Goal: Find specific page/section: Find specific page/section

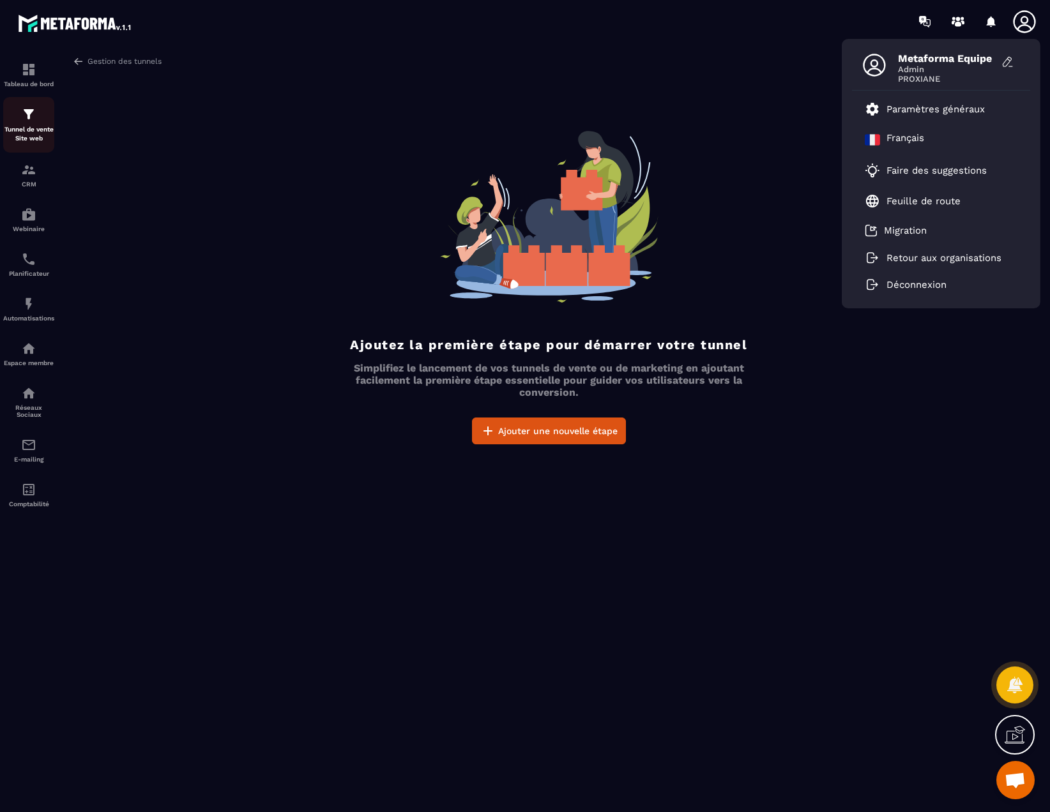
click at [24, 128] on p "Tunnel de vente Site web" at bounding box center [28, 134] width 51 height 18
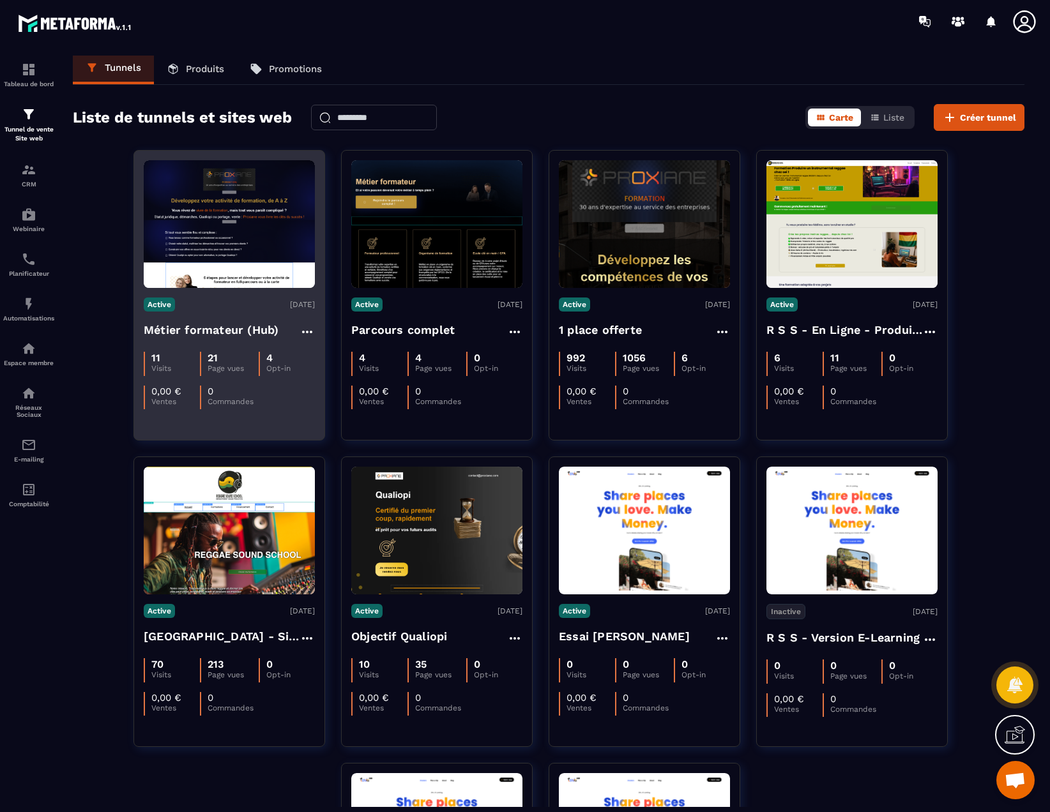
scroll to position [1, 0]
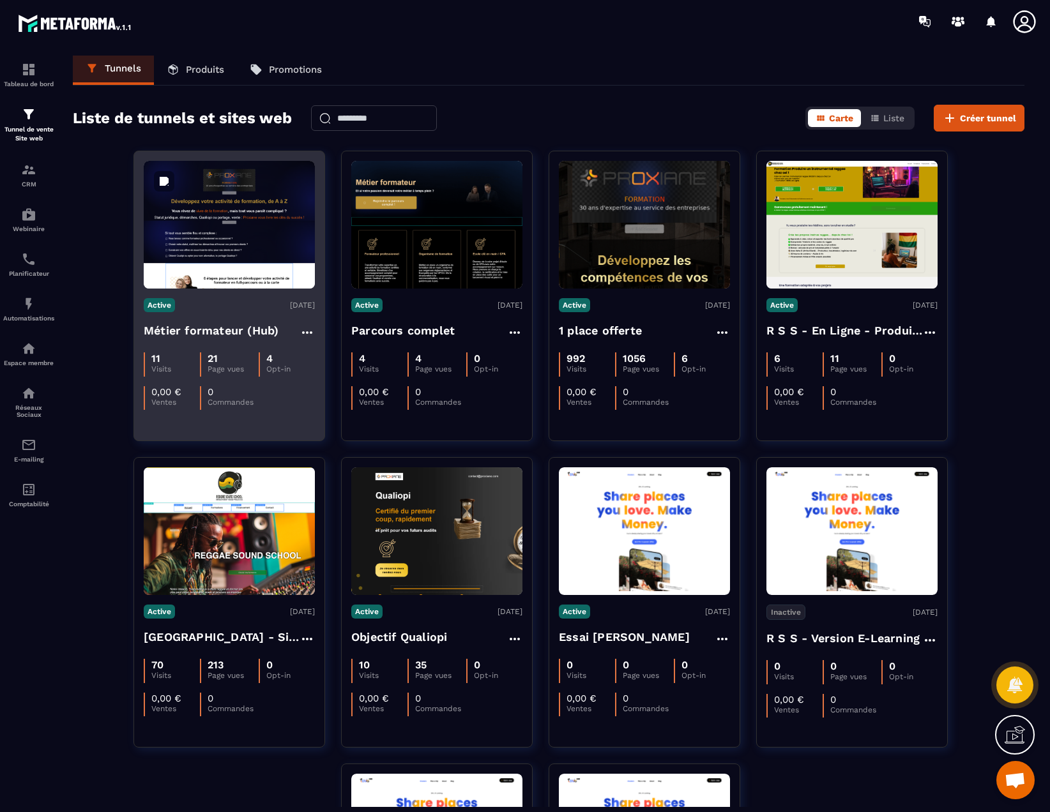
click at [234, 229] on img at bounding box center [229, 225] width 171 height 128
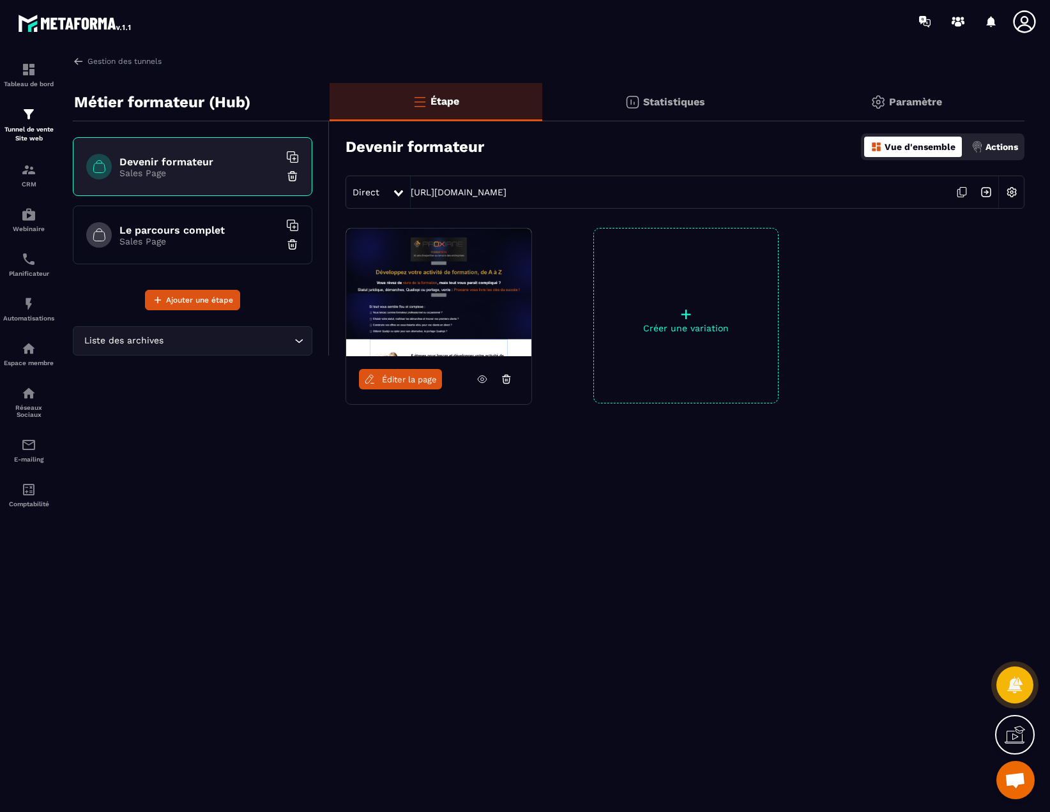
click at [197, 232] on h6 "Le parcours complet" at bounding box center [199, 230] width 160 height 12
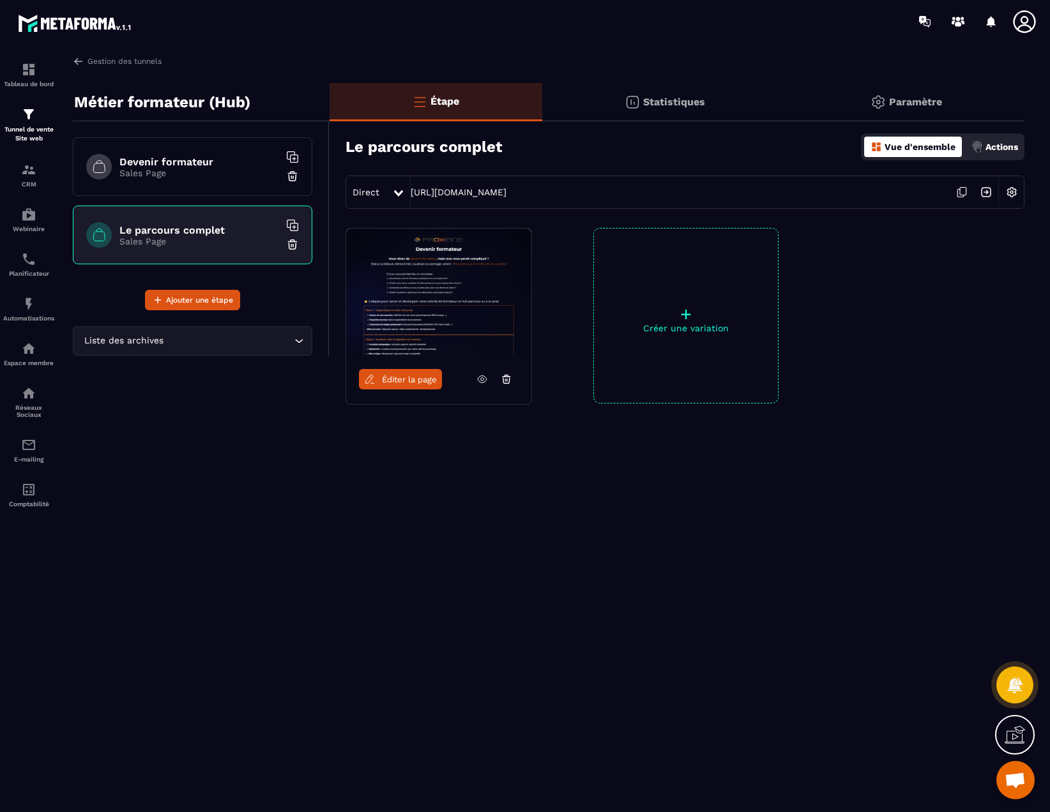
click at [411, 385] on link "Éditer la page" at bounding box center [400, 379] width 83 height 20
